Goal: Complete application form: Complete application form

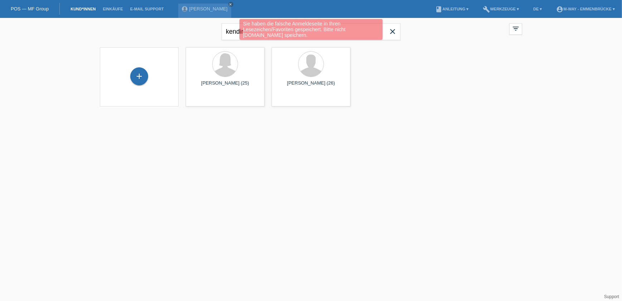
click at [397, 33] on div "Sie haben die falsche Anmeldeseite in Ihren Lesezeichen/Favoriten gespeichert. …" at bounding box center [311, 30] width 373 height 23
click at [392, 32] on div "Sie haben die falsche Anmeldeseite in Ihren Lesezeichen/Favoriten gespeichert. …" at bounding box center [311, 30] width 373 height 23
click at [232, 5] on icon "close" at bounding box center [231, 5] width 4 height 4
click at [136, 74] on div "+" at bounding box center [139, 76] width 18 height 18
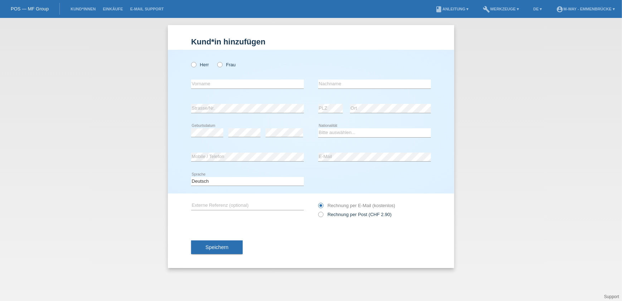
click at [219, 60] on div "Herr Frau" at bounding box center [247, 64] width 113 height 15
click at [216, 61] on icon at bounding box center [216, 61] width 0 height 0
click at [218, 65] on input "Frau" at bounding box center [219, 64] width 5 height 5
radio input "true"
click at [215, 86] on input "text" at bounding box center [247, 83] width 113 height 9
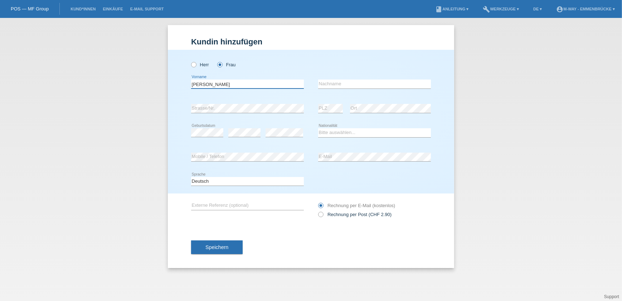
type input "[PERSON_NAME]"
click at [336, 131] on select "Bitte auswählen... Schweiz Deutschland Liechtenstein Österreich ------------ Af…" at bounding box center [374, 132] width 113 height 9
select select "CH"
click at [318, 128] on select "Bitte auswählen... Schweiz Deutschland Liechtenstein Österreich ------------ Af…" at bounding box center [374, 132] width 113 height 9
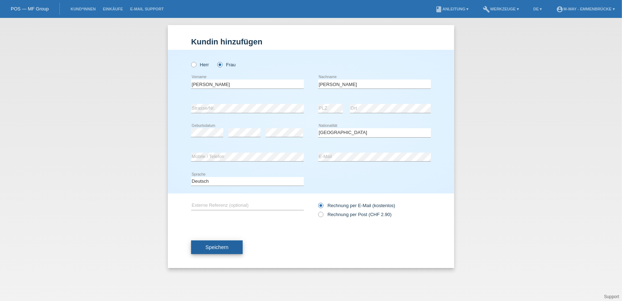
click at [222, 244] on span "Speichern" at bounding box center [216, 247] width 23 height 6
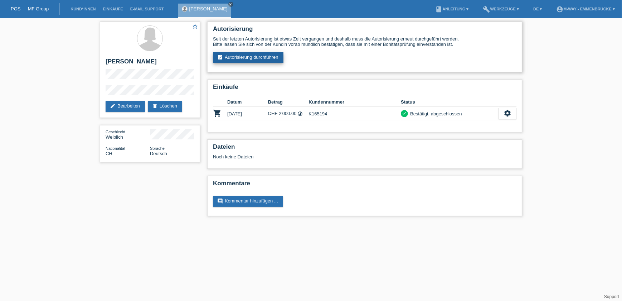
click at [255, 60] on link "assignment_turned_in Autorisierung durchführen" at bounding box center [248, 57] width 71 height 11
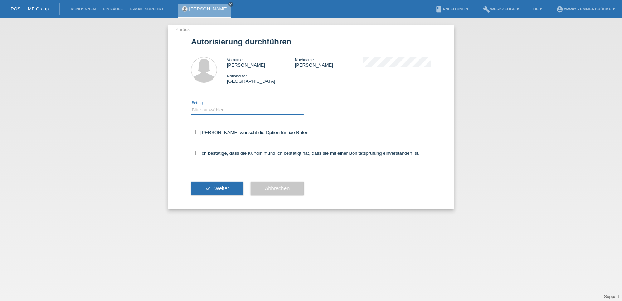
click at [206, 108] on select "Bitte auswählen CHF 1.00 - CHF 499.00 CHF 500.00 - CHF 1'999.00 CHF 2'000.00 - …" at bounding box center [247, 110] width 113 height 9
select select "3"
click at [191, 106] on select "Bitte auswählen CHF 1.00 - CHF 499.00 CHF 500.00 - CHF 1'999.00 CHF 2'000.00 - …" at bounding box center [247, 110] width 113 height 9
click at [204, 130] on label "Kundin wünscht die Option für fixe Raten" at bounding box center [249, 132] width 117 height 5
click at [196, 130] on input "Kundin wünscht die Option für fixe Raten" at bounding box center [193, 132] width 5 height 5
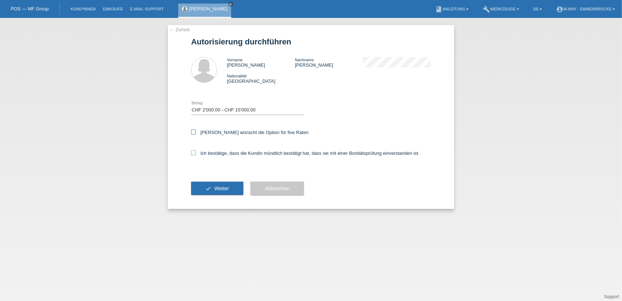
checkbox input "true"
click at [197, 151] on label "Ich bestätige, dass die Kundin mündlich bestätigt hat, dass sie mit einer Bonit…" at bounding box center [305, 152] width 228 height 5
click at [196, 151] on input "Ich bestätige, dass die Kundin mündlich bestätigt hat, dass sie mit einer Bonit…" at bounding box center [193, 152] width 5 height 5
checkbox input "true"
click at [218, 185] on span "Weiter" at bounding box center [221, 188] width 15 height 6
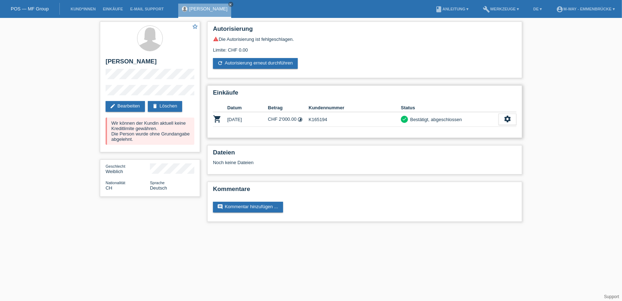
click at [301, 117] on icon "timelapse" at bounding box center [300, 119] width 5 height 5
click at [48, 122] on div "star_border [PERSON_NAME] edit Bearbeiten delete Löschen Wir können der Kundin …" at bounding box center [311, 123] width 622 height 211
click at [67, 162] on div "star_border [PERSON_NAME] edit Bearbeiten delete Löschen Wir können der Kundin …" at bounding box center [311, 123] width 622 height 211
click at [229, 4] on icon "close" at bounding box center [231, 5] width 4 height 4
click at [48, 138] on div "star_border Maria Keller edit Bearbeiten delete Löschen Wir können der Kundin a…" at bounding box center [311, 123] width 622 height 211
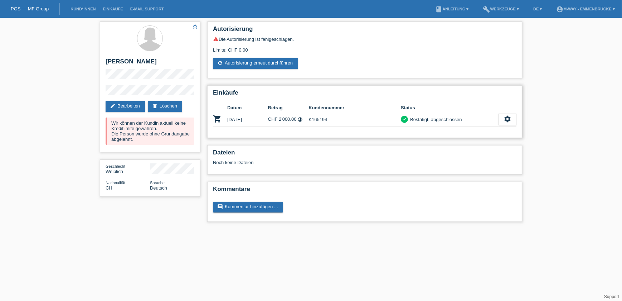
click at [301, 117] on icon "timelapse" at bounding box center [300, 119] width 5 height 5
click at [302, 117] on icon "timelapse" at bounding box center [300, 119] width 5 height 5
click at [506, 117] on icon "settings" at bounding box center [508, 119] width 8 height 8
click at [557, 102] on div "star_border Maria Keller edit Bearbeiten delete Löschen Wir können der Kundin a…" at bounding box center [311, 123] width 622 height 211
click at [504, 90] on h2 "Einkäufe" at bounding box center [364, 94] width 303 height 11
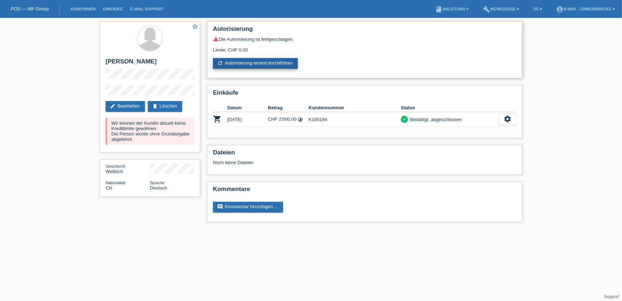
click at [241, 61] on link "refresh Autorisierung erneut durchführen" at bounding box center [255, 63] width 85 height 11
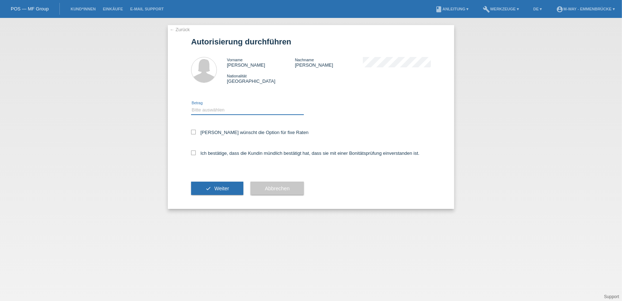
click at [222, 109] on select "Bitte auswählen CHF 1.00 - CHF 499.00 CHF 500.00 - CHF 1'999.00 CHF 2'000.00 - …" at bounding box center [247, 110] width 113 height 9
select select "3"
click at [191, 106] on select "Bitte auswählen CHF 1.00 - CHF 499.00 CHF 500.00 - CHF 1'999.00 CHF 2'000.00 - …" at bounding box center [247, 110] width 113 height 9
click at [221, 131] on label "Kundin wünscht die Option für fixe Raten" at bounding box center [249, 132] width 117 height 5
click at [196, 131] on input "Kundin wünscht die Option für fixe Raten" at bounding box center [193, 132] width 5 height 5
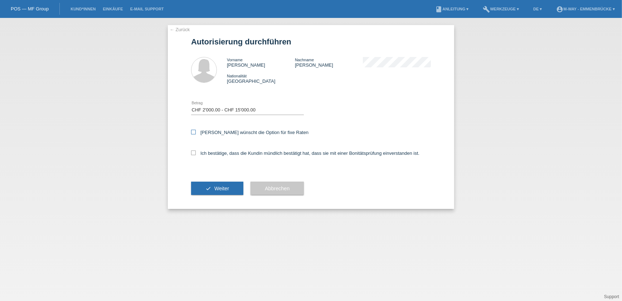
checkbox input "true"
click at [214, 151] on label "Ich bestätige, dass die Kundin mündlich bestätigt hat, dass sie mit einer Bonit…" at bounding box center [305, 152] width 228 height 5
click at [196, 151] on input "Ich bestätige, dass die Kundin mündlich bestätigt hat, dass sie mit einer Bonit…" at bounding box center [193, 152] width 5 height 5
checkbox input "true"
click at [224, 187] on span "Weiter" at bounding box center [221, 188] width 15 height 6
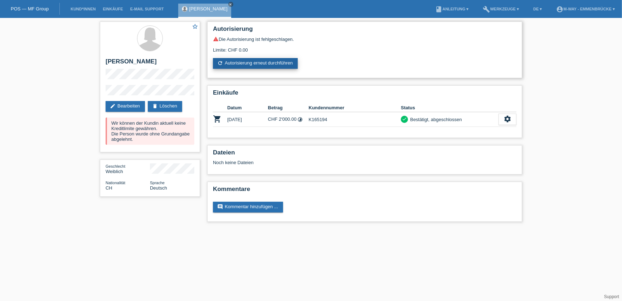
click at [236, 63] on link "refresh Autorisierung erneut durchführen" at bounding box center [255, 63] width 85 height 11
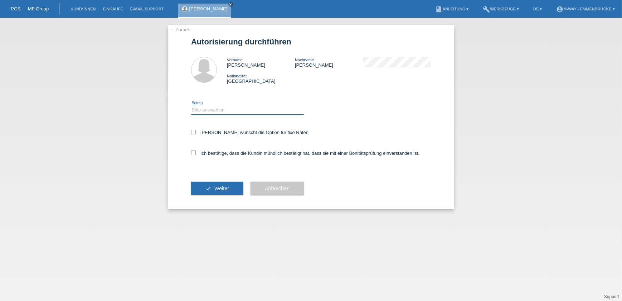
click at [213, 112] on select "Bitte auswählen CHF 1.00 - CHF 499.00 CHF 500.00 - CHF 1'999.00 CHF 2'000.00 - …" at bounding box center [247, 110] width 113 height 9
select select "2"
click at [191, 106] on select "Bitte auswählen CHF 1.00 - CHF 499.00 CHF 500.00 - CHF 1'999.00 CHF 2'000.00 - …" at bounding box center [247, 110] width 113 height 9
click at [218, 130] on label "[PERSON_NAME] wünscht die Option für fixe Raten" at bounding box center [249, 132] width 117 height 5
click at [196, 130] on input "[PERSON_NAME] wünscht die Option für fixe Raten" at bounding box center [193, 132] width 5 height 5
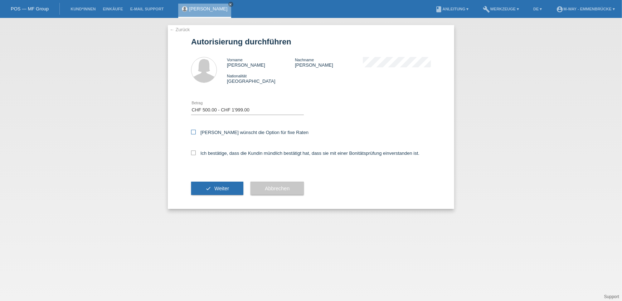
checkbox input "true"
click at [213, 151] on label "Ich bestätige, dass die Kundin mündlich bestätigt hat, dass sie mit einer Bonit…" at bounding box center [305, 152] width 228 height 5
click at [196, 151] on input "Ich bestätige, dass die Kundin mündlich bestätigt hat, dass sie mit einer Bonit…" at bounding box center [193, 152] width 5 height 5
checkbox input "true"
click at [216, 191] on button "check Weiter" at bounding box center [217, 188] width 52 height 14
